Goal: Check status: Check status

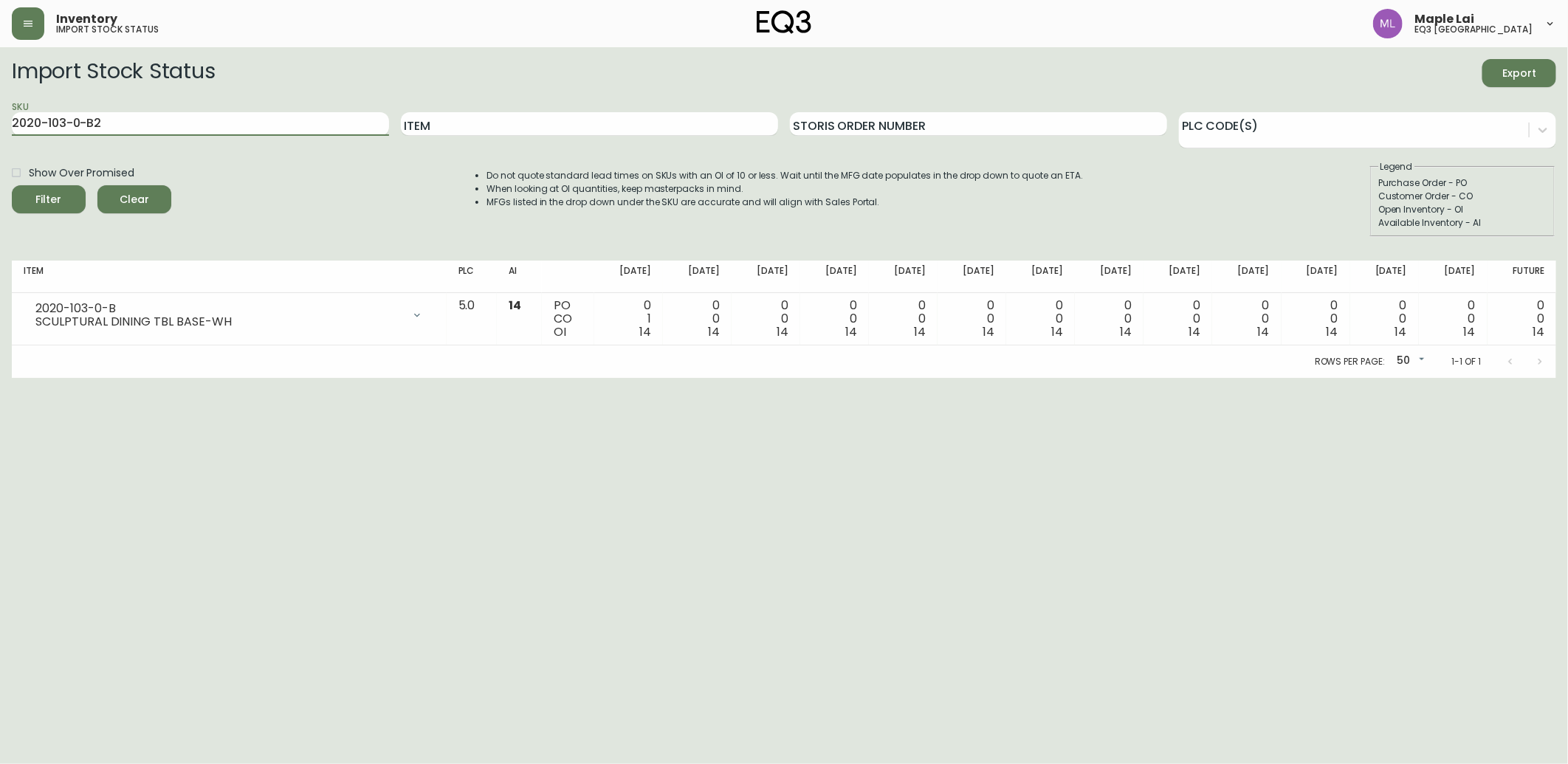
drag, startPoint x: 249, startPoint y: 131, endPoint x: 0, endPoint y: 115, distance: 249.5
click at [0, 115] on html "Inventory import stock status Maple Lai eq3 [GEOGRAPHIC_DATA] Import Stock Stat…" at bounding box center [784, 189] width 1568 height 378
click at [505, 121] on input "Item" at bounding box center [589, 124] width 377 height 24
type input "[PERSON_NAME] BASKET"
click at [12, 185] on button "Filter" at bounding box center [49, 199] width 74 height 28
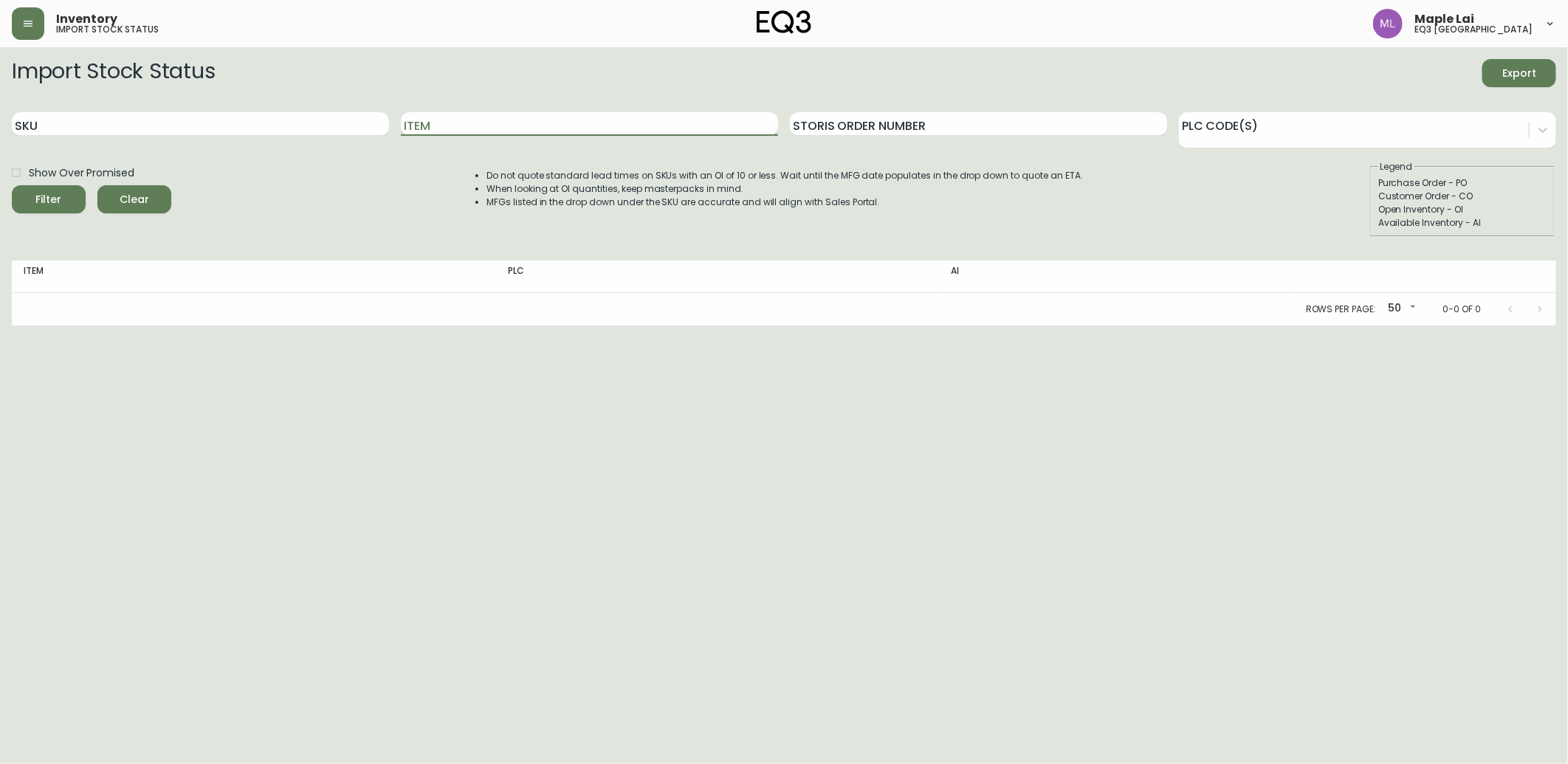
click at [461, 123] on input "Item" at bounding box center [589, 124] width 377 height 24
drag, startPoint x: 91, startPoint y: 471, endPoint x: 94, endPoint y: 455, distance: 16.3
click at [91, 325] on html "Inventory import stock status Maple Lai eq3 [GEOGRAPHIC_DATA] Import Stock Stat…" at bounding box center [784, 162] width 1568 height 325
click at [186, 124] on input "SKU" at bounding box center [200, 124] width 377 height 24
paste input "[PHONE_NUMBER]"
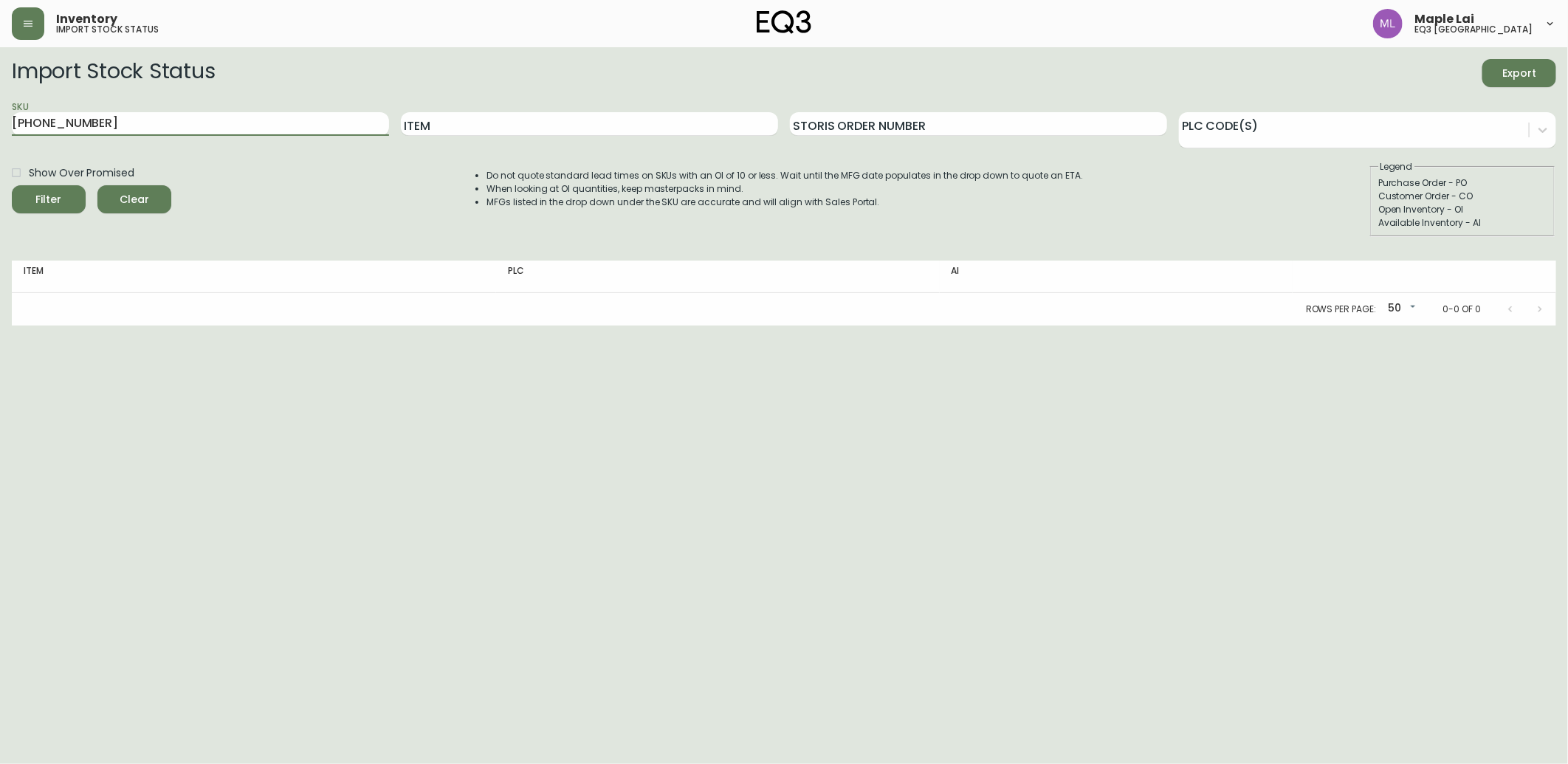
click at [12, 185] on button "Filter" at bounding box center [49, 199] width 74 height 28
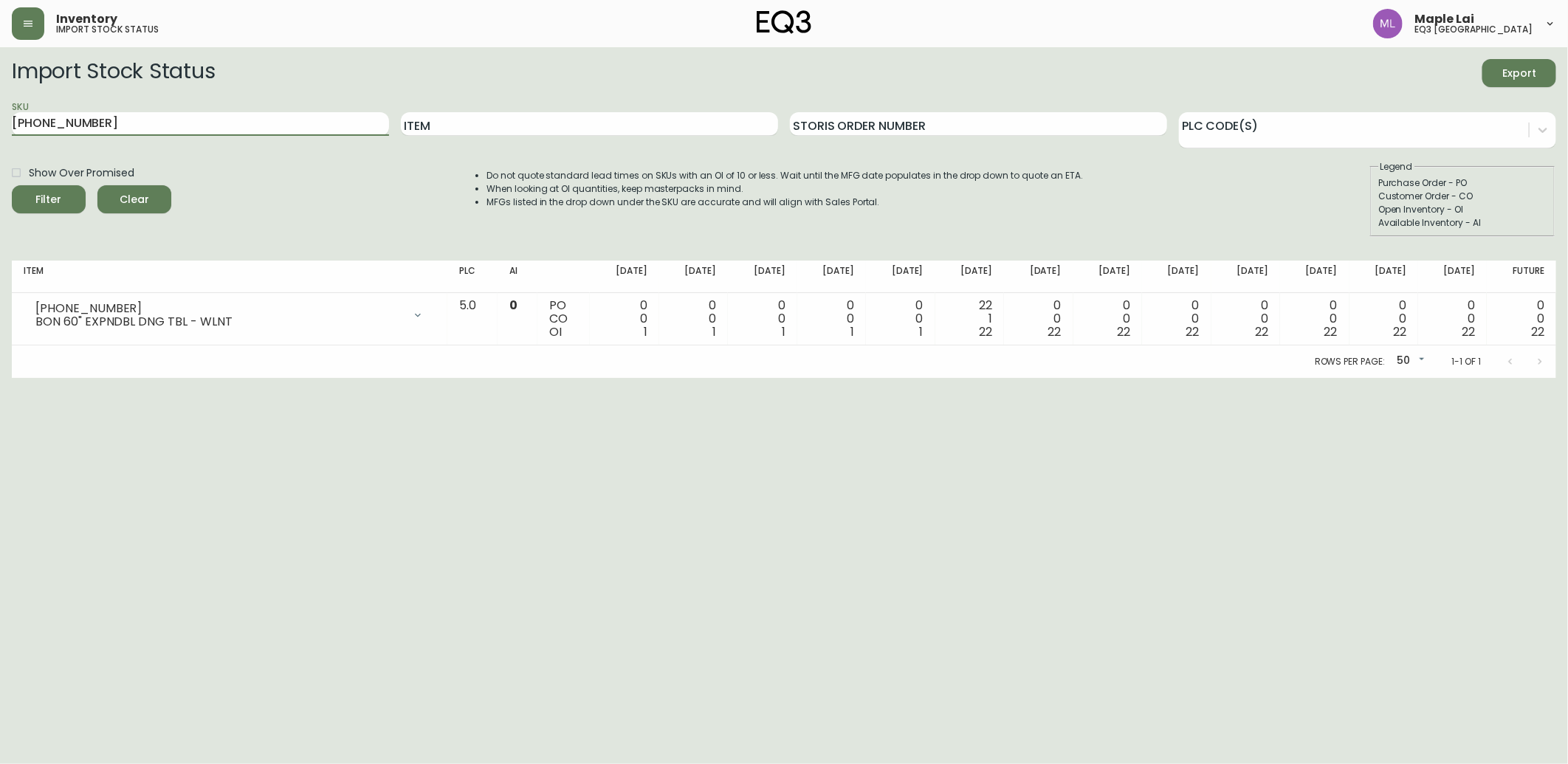
drag, startPoint x: 98, startPoint y: 127, endPoint x: -4, endPoint y: 101, distance: 105.3
click at [0, 101] on html "Inventory import stock status Maple Lai eq3 [GEOGRAPHIC_DATA] Import Stock Stat…" at bounding box center [784, 189] width 1568 height 378
paste input "387-1"
click at [12, 185] on button "Filter" at bounding box center [49, 199] width 74 height 28
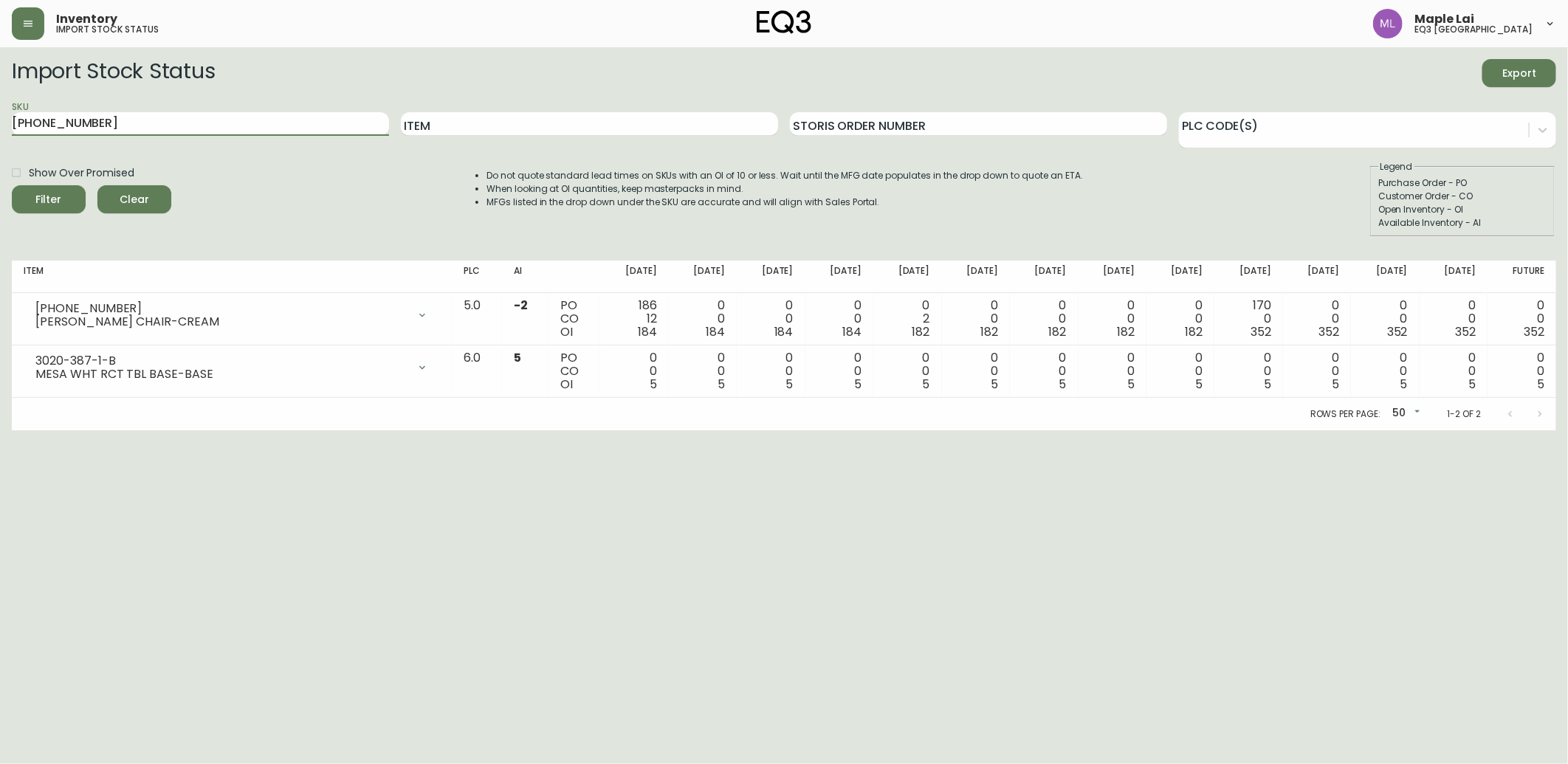
drag, startPoint x: 140, startPoint y: 133, endPoint x: -4, endPoint y: 133, distance: 144.0
click at [0, 133] on html "Inventory import stock status Maple Lai eq3 [GEOGRAPHIC_DATA] Import Stock Stat…" at bounding box center [784, 215] width 1568 height 430
paste input "850-13"
click at [12, 185] on button "Filter" at bounding box center [49, 199] width 74 height 28
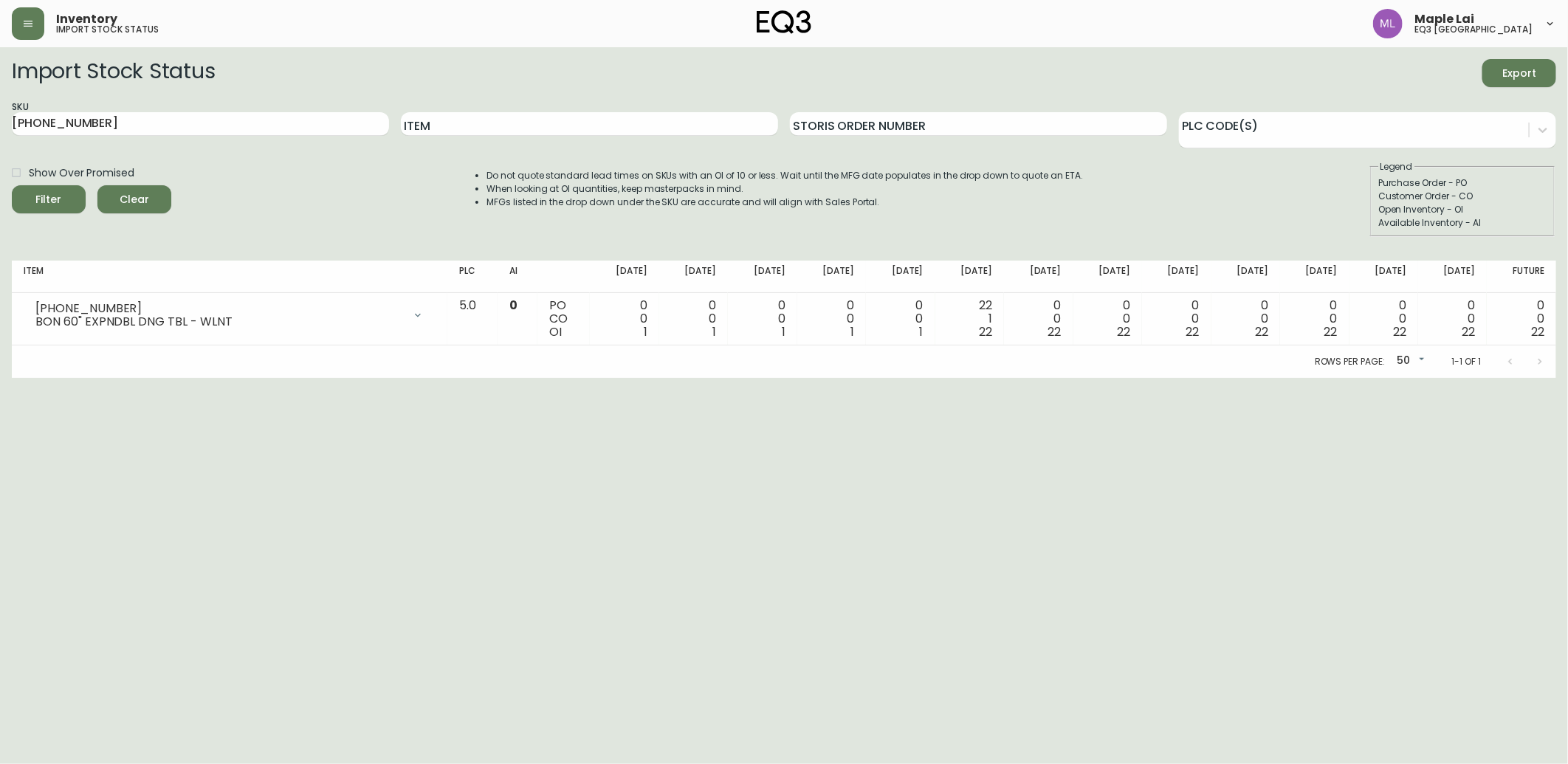
click at [185, 378] on html "Inventory import stock status Maple Lai eq3 [GEOGRAPHIC_DATA] Import Stock Stat…" at bounding box center [784, 189] width 1568 height 378
drag, startPoint x: 109, startPoint y: 118, endPoint x: 0, endPoint y: 270, distance: 187.0
click at [0, 28] on html "Inventory import stock status Maple Lai eq3 [GEOGRAPHIC_DATA] Import Stock Stat…" at bounding box center [784, 189] width 1568 height 378
paste input "662-16-A"
click at [12, 185] on button "Filter" at bounding box center [49, 199] width 74 height 28
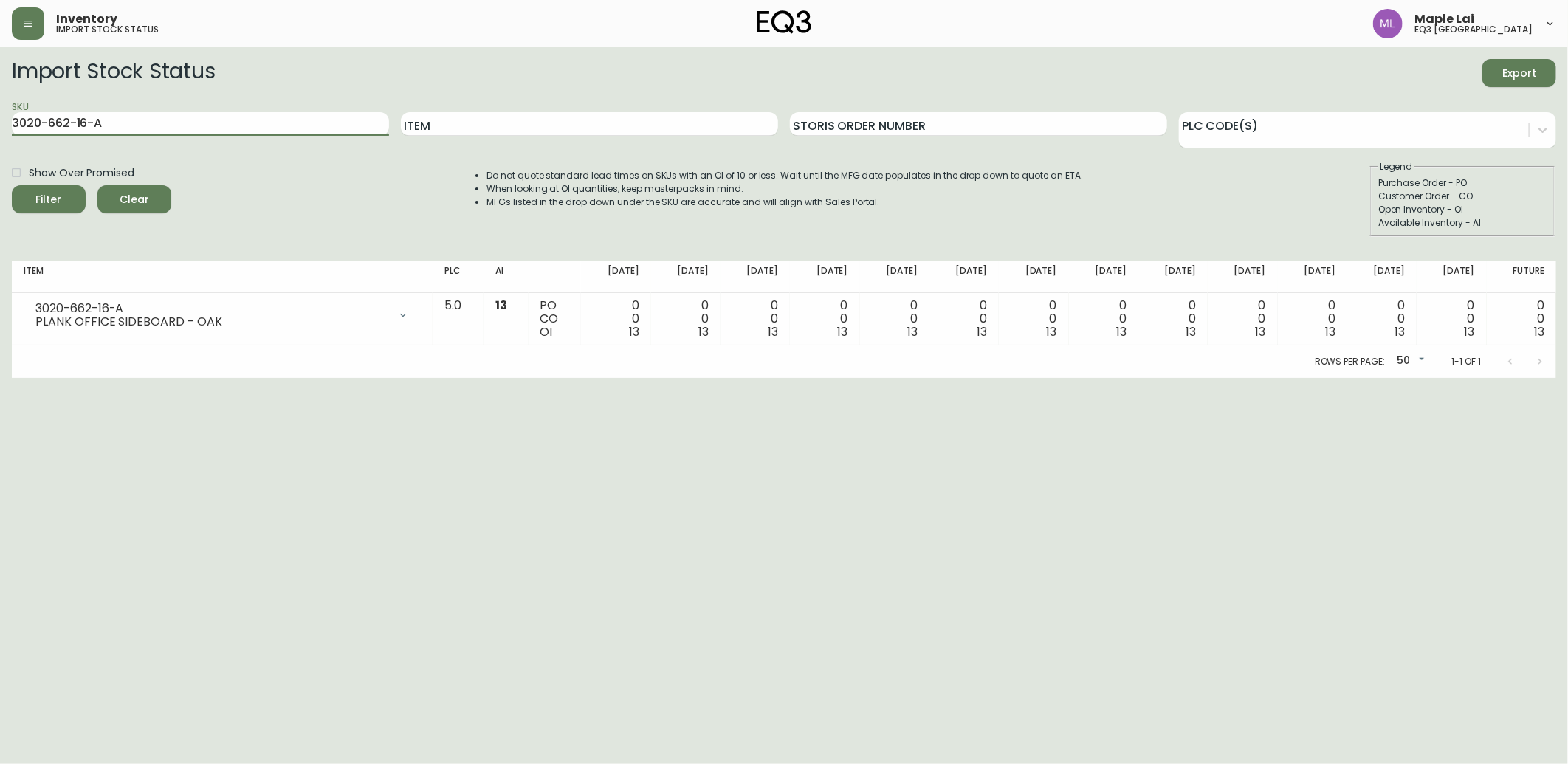
drag, startPoint x: 276, startPoint y: 127, endPoint x: 0, endPoint y: 113, distance: 276.4
click at [0, 113] on html "Inventory import stock status Maple Lai eq3 [GEOGRAPHIC_DATA] Import Stock Stat…" at bounding box center [784, 189] width 1568 height 378
paste input "4-16-B"
type input "3020-664-16-B"
click at [12, 185] on button "Filter" at bounding box center [49, 199] width 74 height 28
